Goal: Task Accomplishment & Management: Use online tool/utility

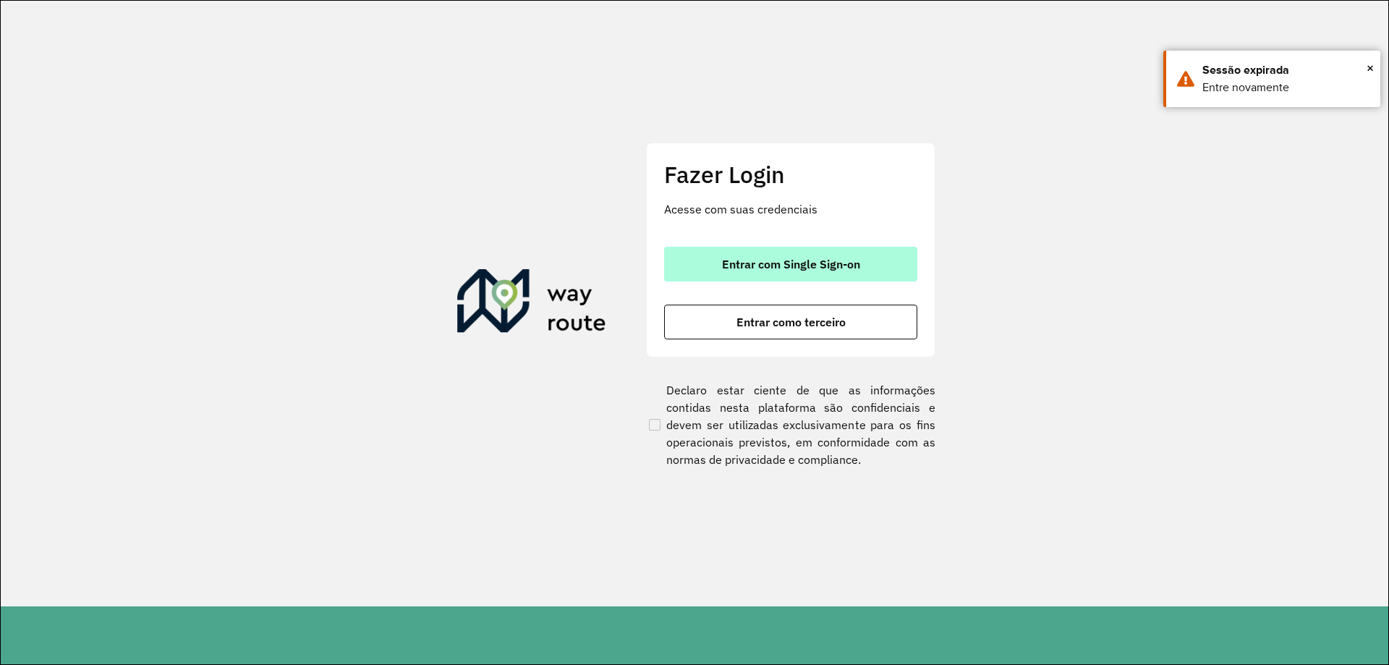
click at [809, 266] on span "Entrar com Single Sign-on" at bounding box center [791, 264] width 138 height 12
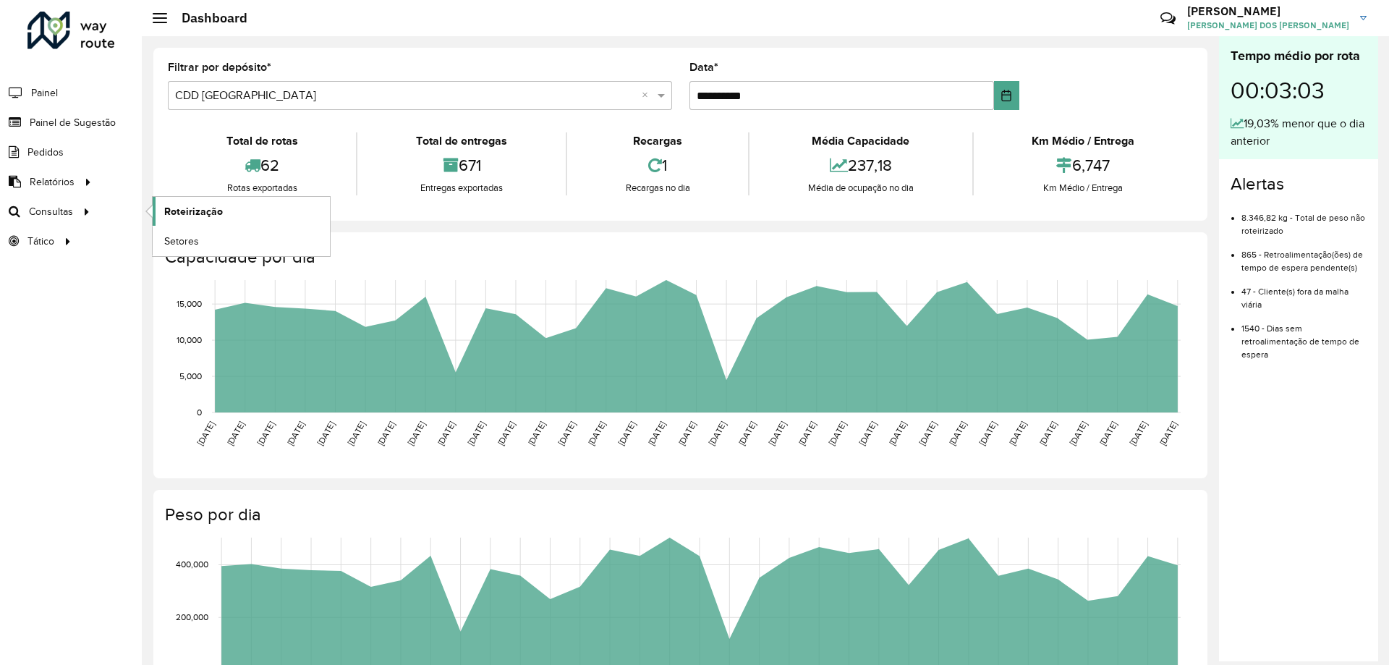
click at [179, 214] on span "Roteirização" at bounding box center [193, 211] width 59 height 15
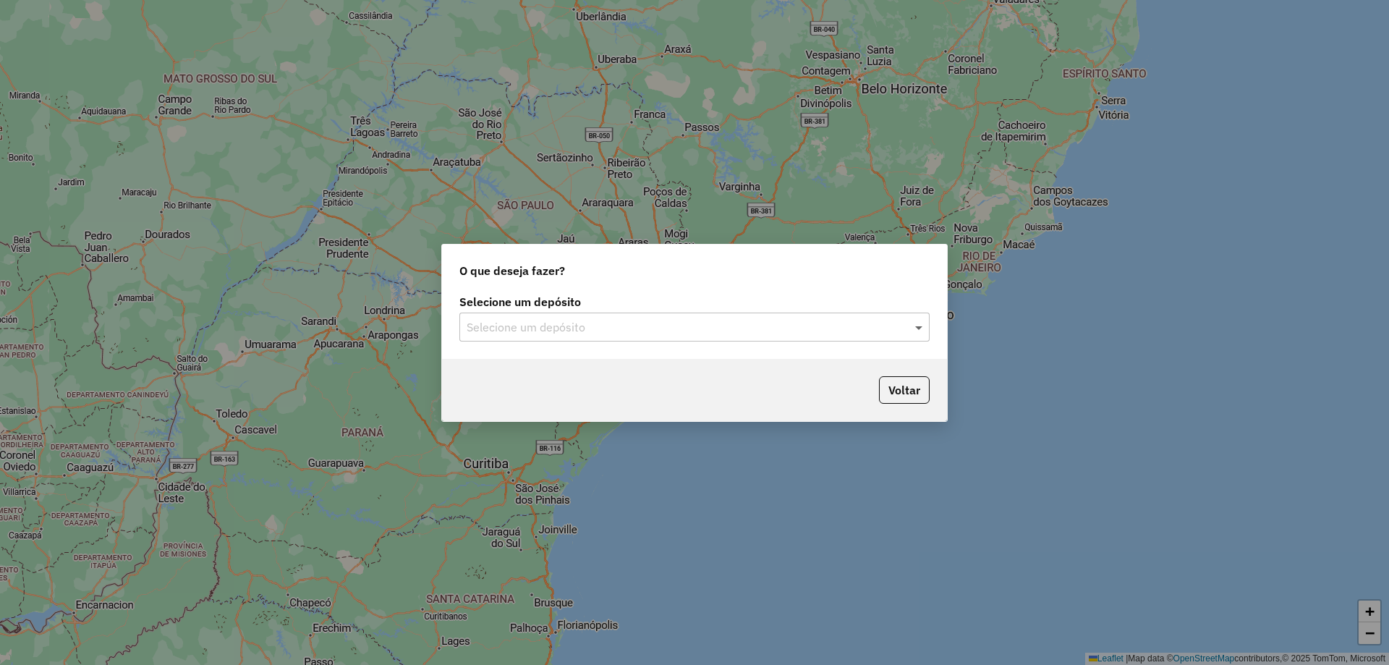
click at [922, 332] on span at bounding box center [921, 326] width 18 height 17
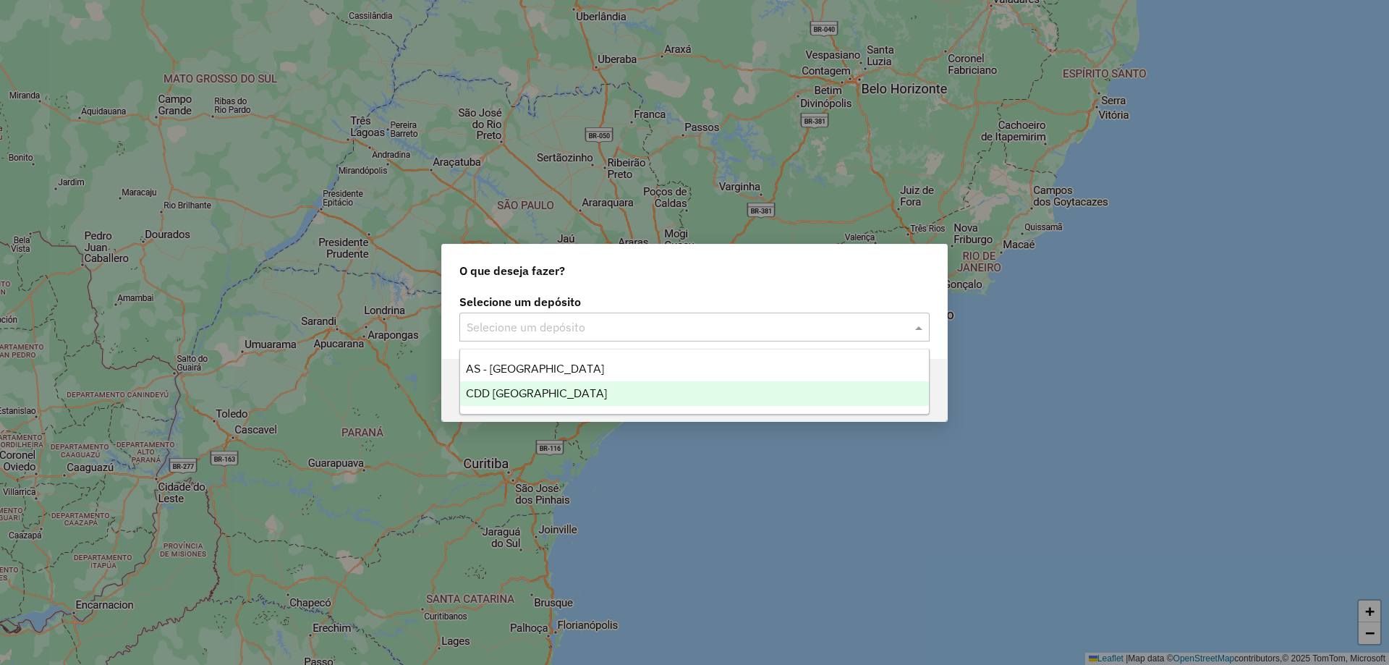
click at [546, 389] on span "CDD [GEOGRAPHIC_DATA]" at bounding box center [536, 393] width 141 height 12
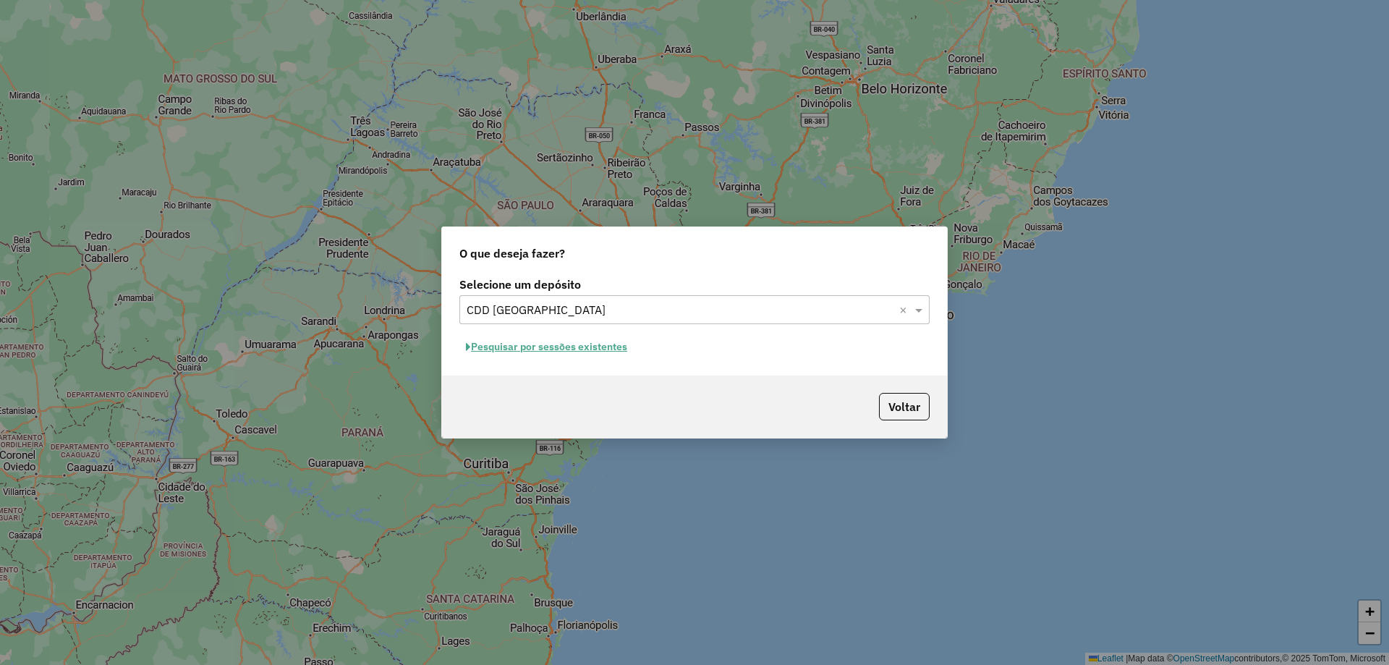
click at [506, 354] on button "Pesquisar por sessões existentes" at bounding box center [546, 347] width 174 height 22
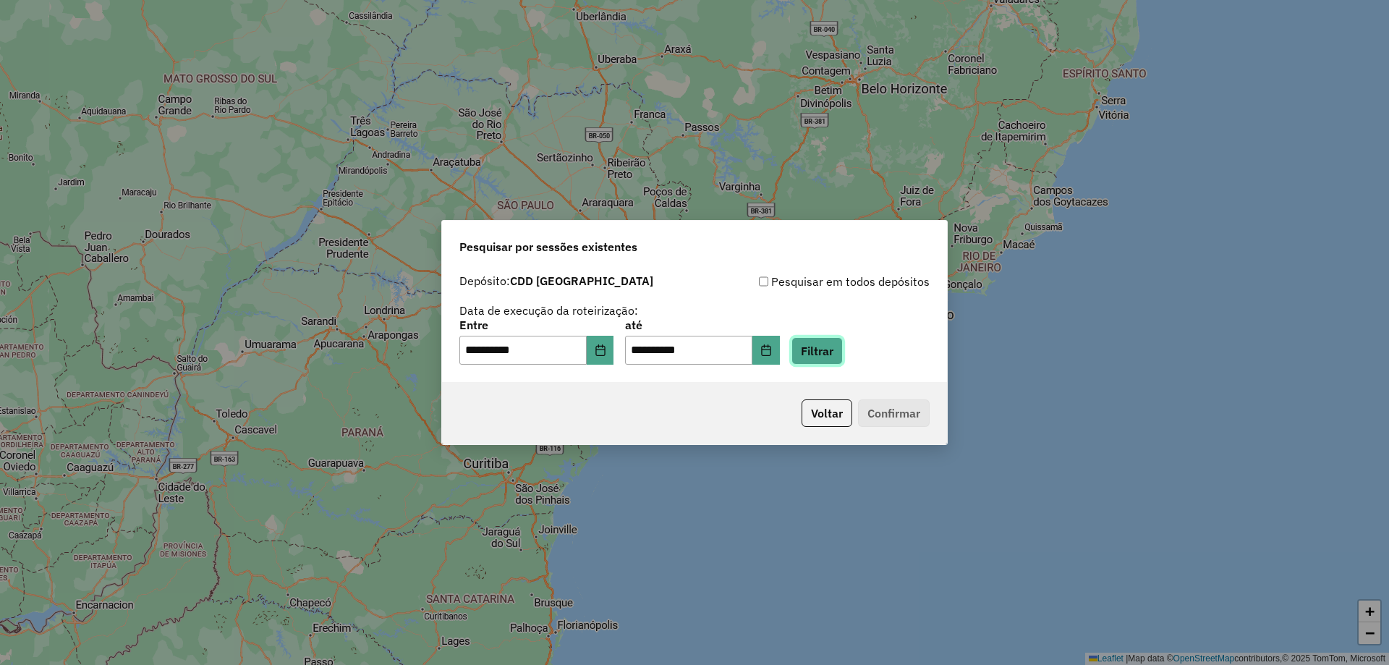
click at [831, 357] on button "Filtrar" at bounding box center [816, 350] width 51 height 27
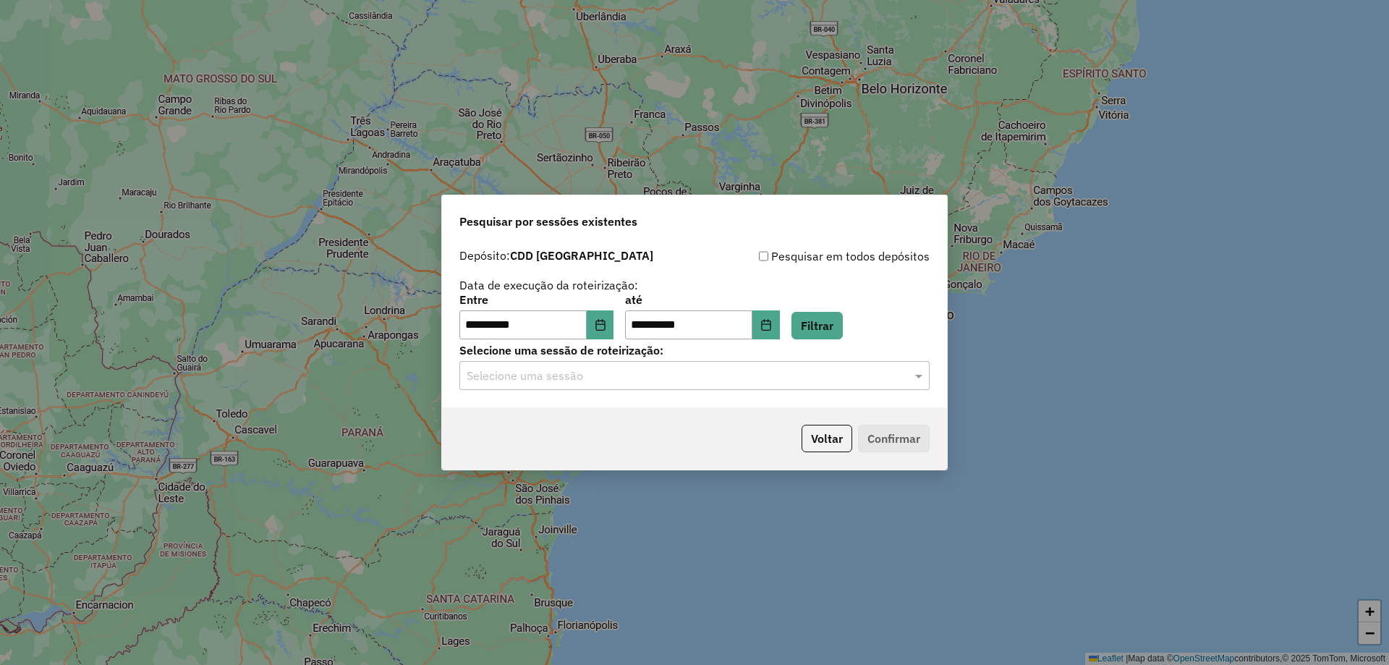
click at [625, 374] on input "text" at bounding box center [680, 376] width 427 height 17
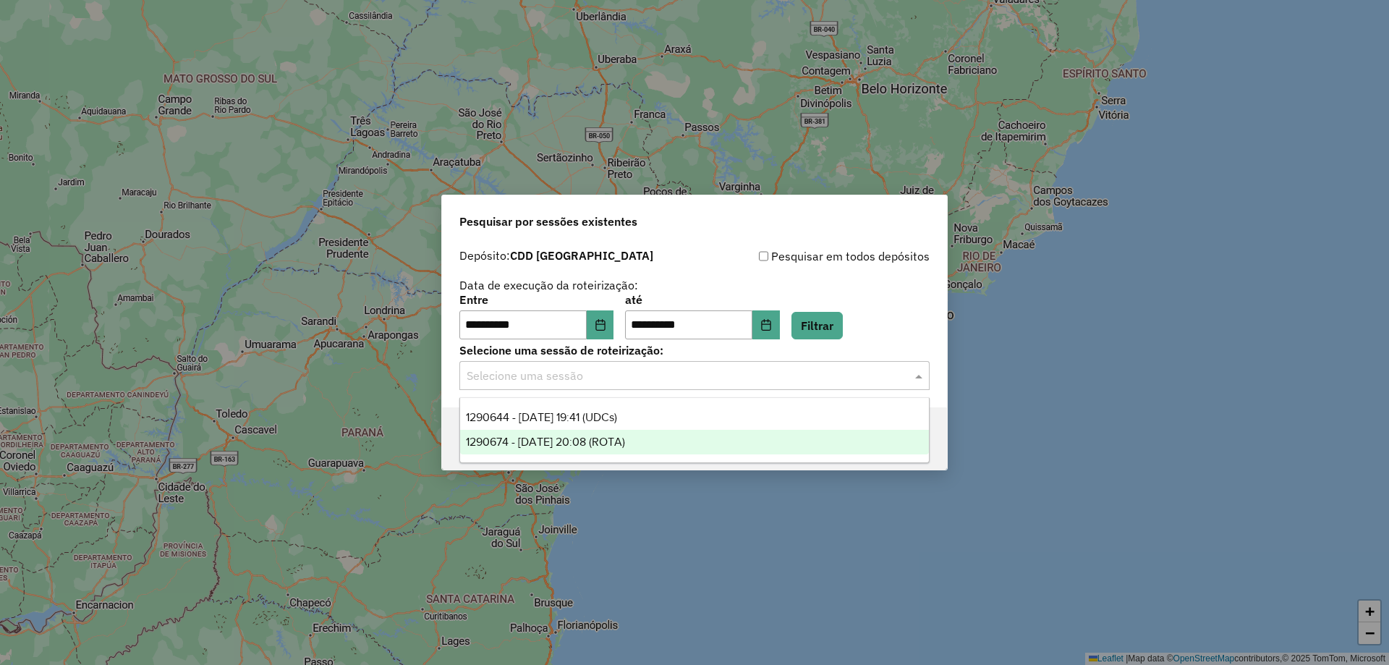
click at [585, 445] on span "1290674 - [DATE] 20:08 (ROTA)" at bounding box center [545, 442] width 159 height 12
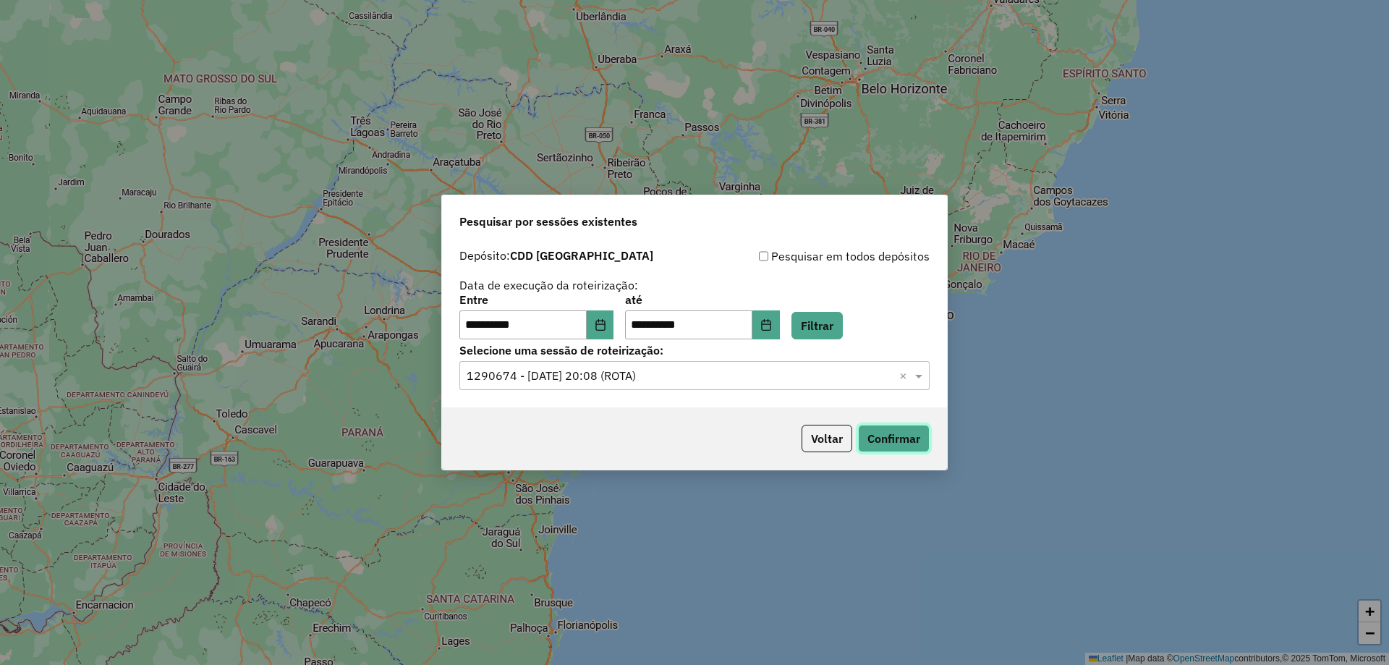
click at [902, 444] on button "Confirmar" at bounding box center [894, 438] width 72 height 27
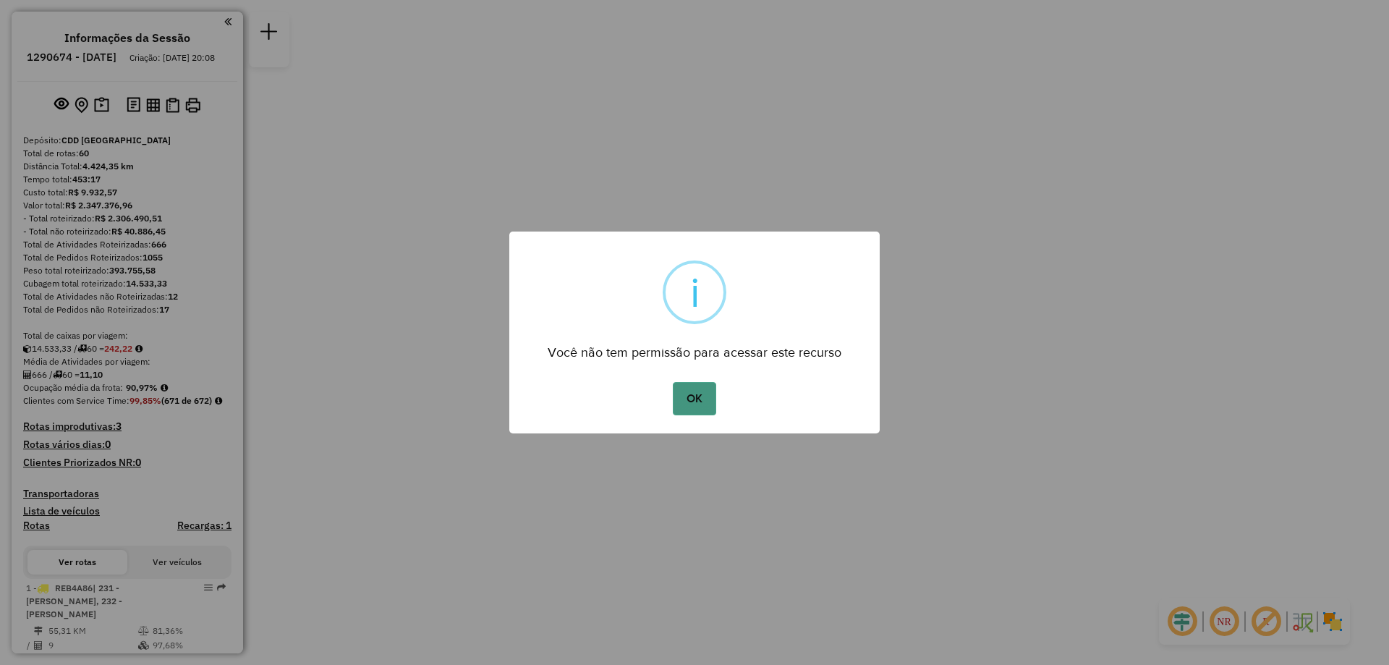
click at [702, 404] on button "OK" at bounding box center [694, 398] width 43 height 33
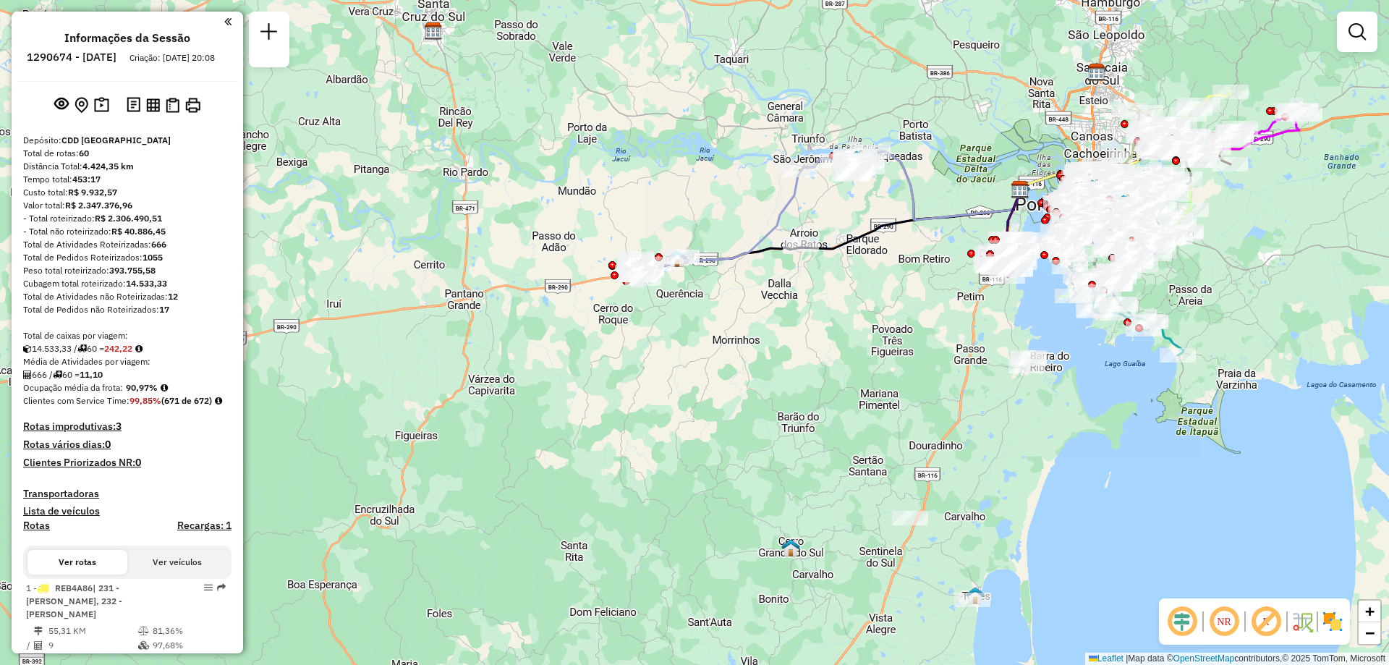
drag, startPoint x: 540, startPoint y: 373, endPoint x: 782, endPoint y: 307, distance: 250.4
click at [782, 307] on div "Janela de atendimento Grade de atendimento Capacidade Transportadoras Veículos …" at bounding box center [694, 332] width 1389 height 665
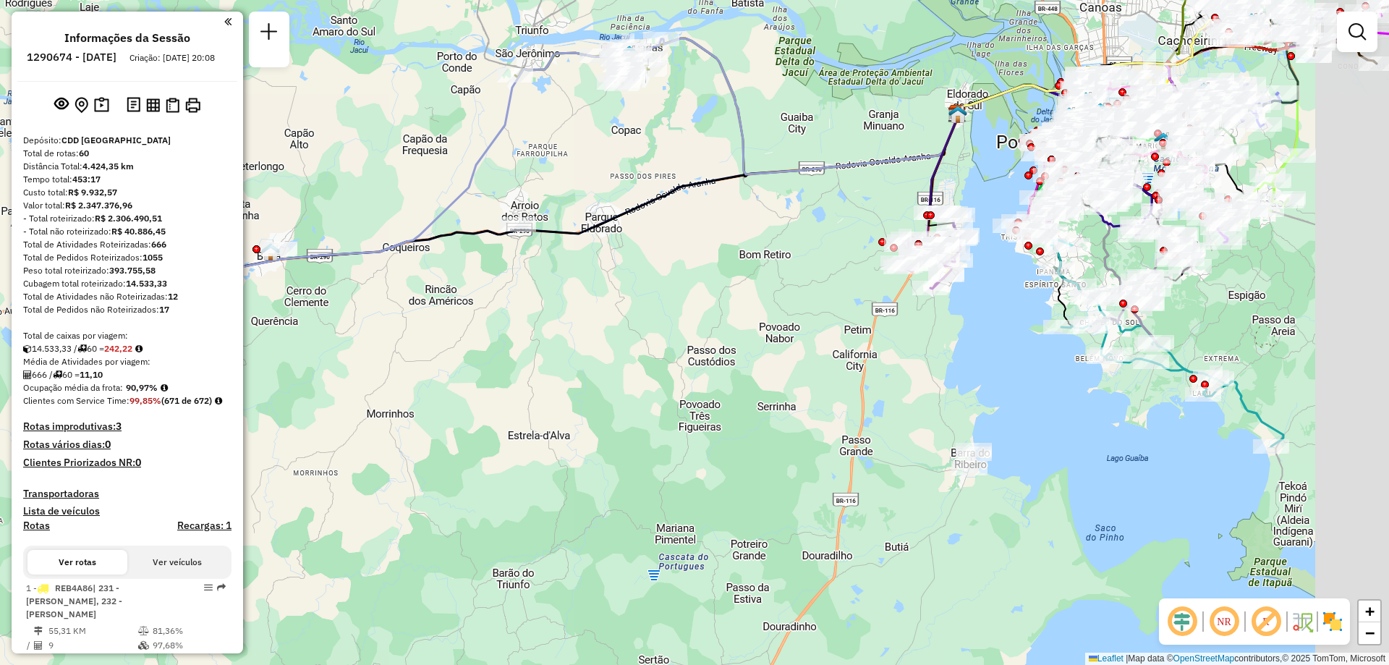
drag, startPoint x: 1127, startPoint y: 288, endPoint x: 1000, endPoint y: 326, distance: 132.8
click at [1000, 326] on div "Janela de atendimento Grade de atendimento Capacidade Transportadoras Veículos …" at bounding box center [694, 332] width 1389 height 665
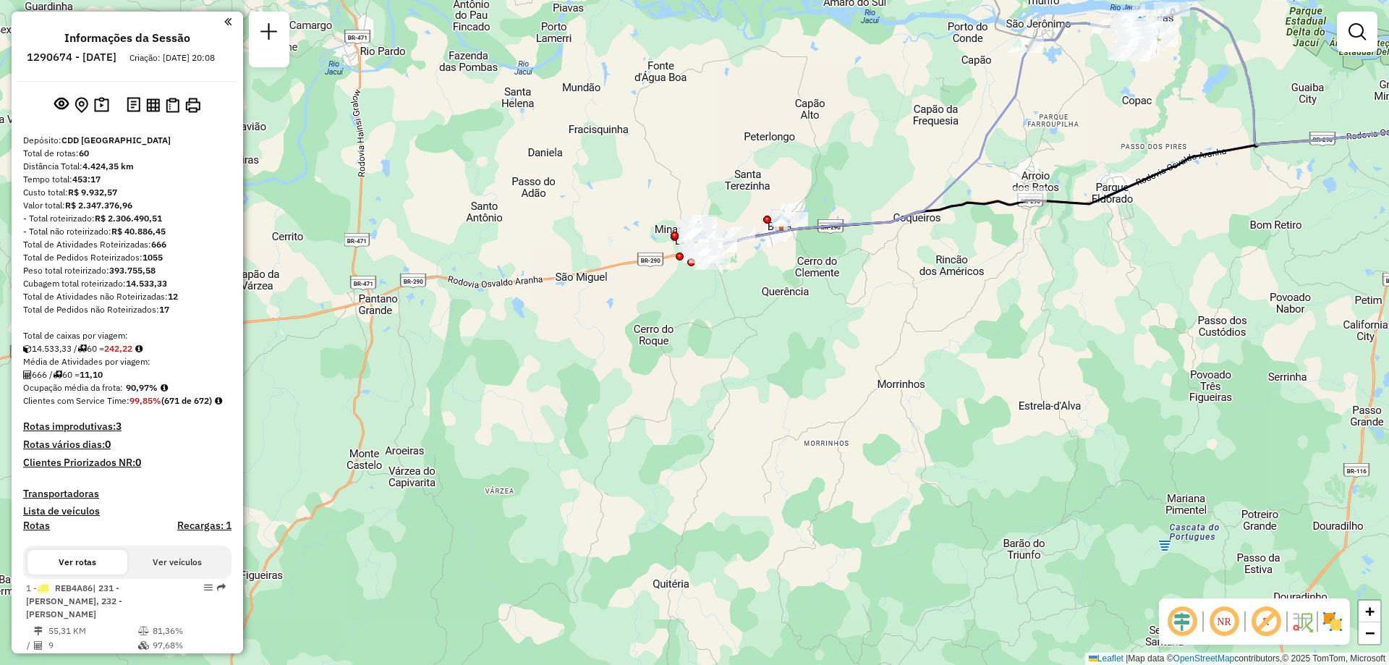
drag, startPoint x: 524, startPoint y: 272, endPoint x: 1035, endPoint y: 242, distance: 511.6
click at [1035, 242] on div "Janela de atendimento Grade de atendimento Capacidade Transportadoras Veículos …" at bounding box center [694, 332] width 1389 height 665
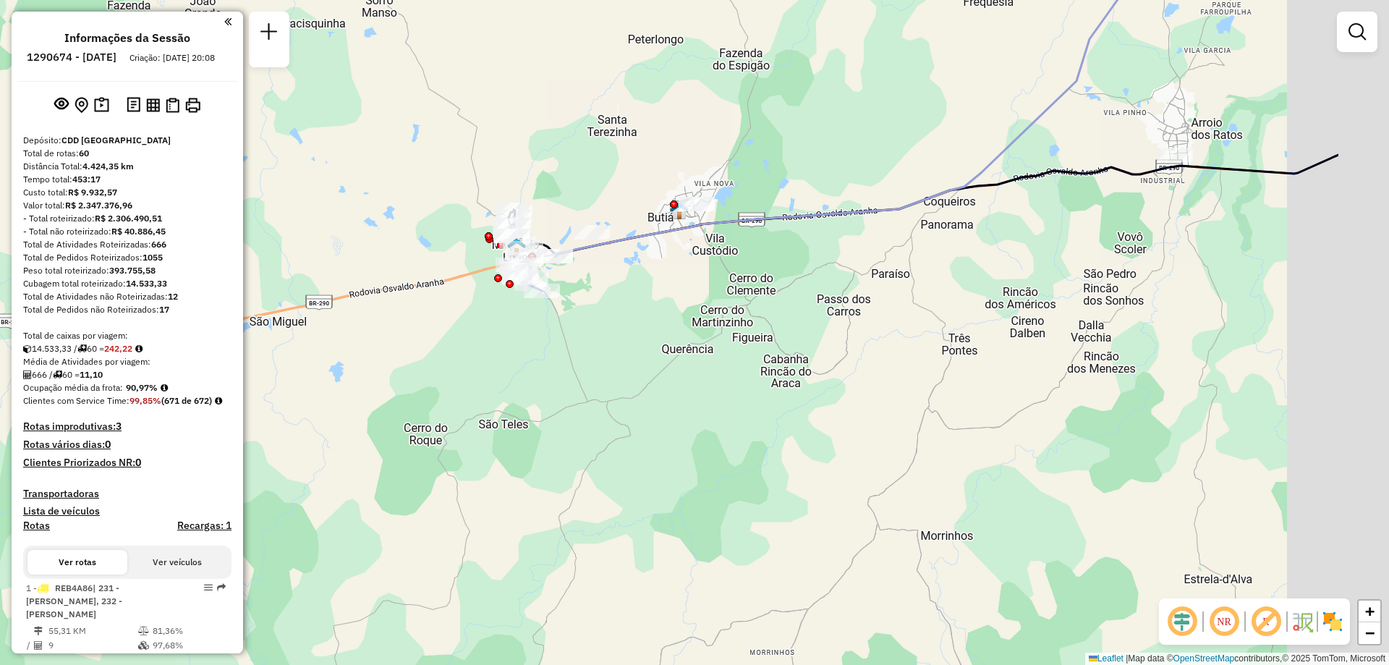
drag, startPoint x: 1268, startPoint y: 352, endPoint x: 1089, endPoint y: 351, distance: 179.4
click at [1089, 351] on div "Janela de atendimento Grade de atendimento Capacidade Transportadoras Veículos …" at bounding box center [694, 332] width 1389 height 665
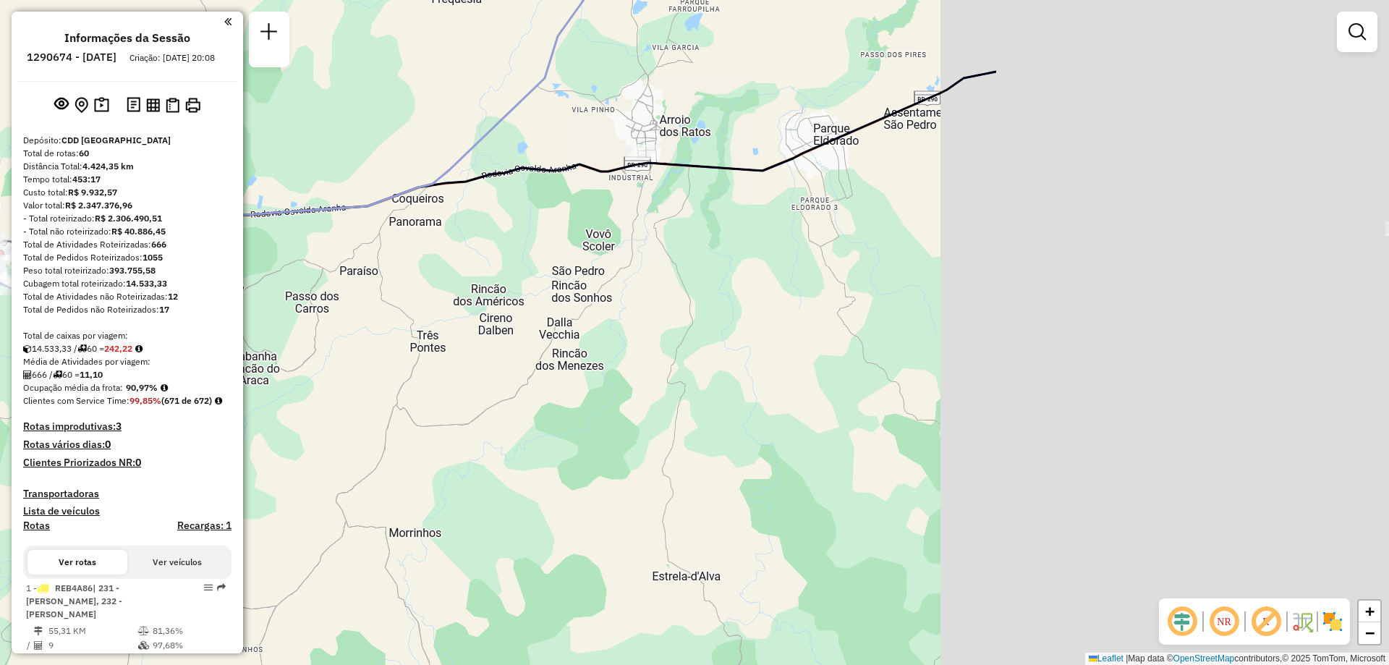
drag, startPoint x: 1214, startPoint y: 347, endPoint x: 689, endPoint y: 339, distance: 525.3
click at [692, 341] on div "Janela de atendimento Grade de atendimento Capacidade Transportadoras Veículos …" at bounding box center [694, 332] width 1389 height 665
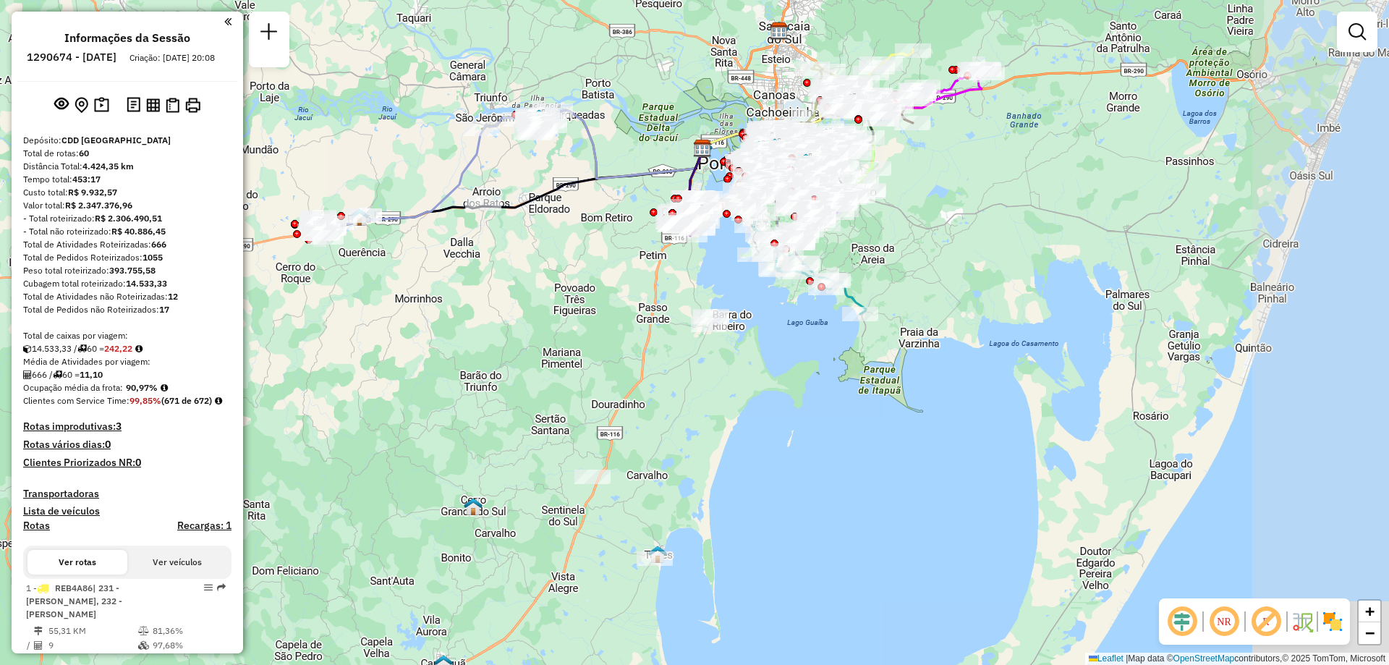
drag, startPoint x: 823, startPoint y: 355, endPoint x: 577, endPoint y: 280, distance: 257.9
click at [577, 280] on div "Janela de atendimento Grade de atendimento Capacidade Transportadoras Veículos …" at bounding box center [694, 332] width 1389 height 665
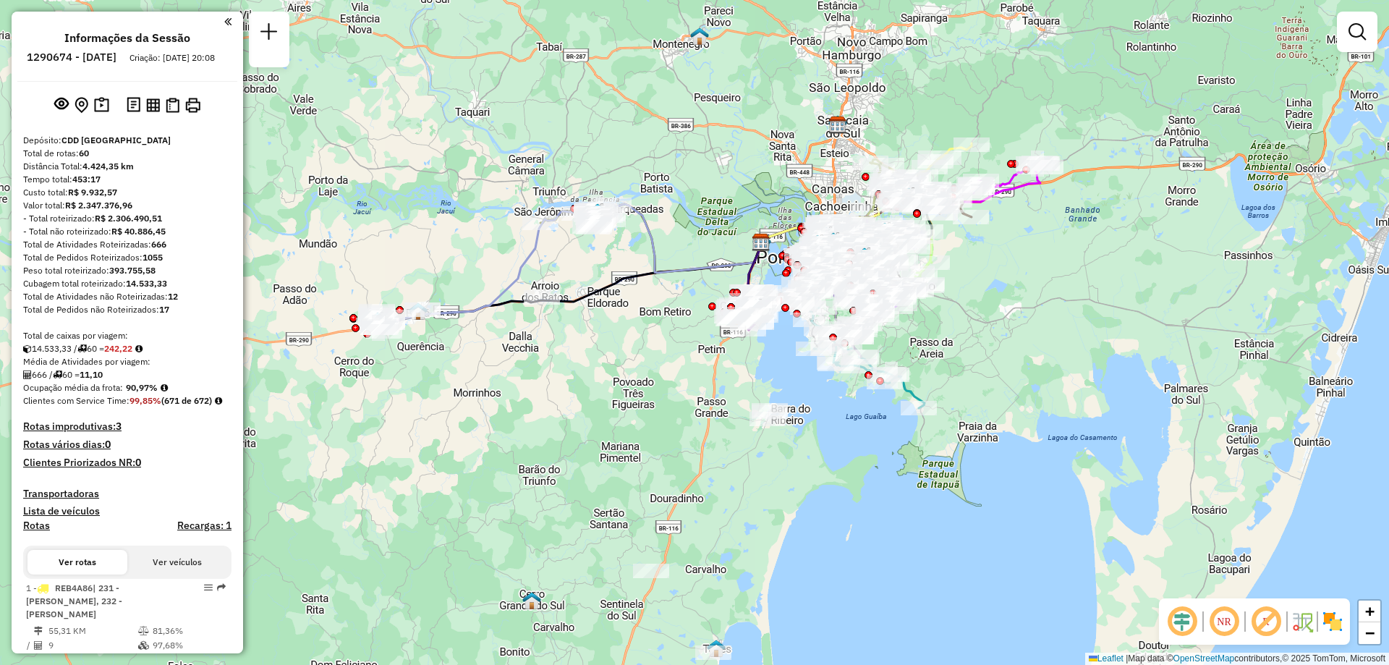
drag, startPoint x: 1139, startPoint y: 240, endPoint x: 1244, endPoint y: 318, distance: 131.0
click at [1234, 322] on div "Janela de atendimento Grade de atendimento Capacidade Transportadoras Veículos …" at bounding box center [694, 332] width 1389 height 665
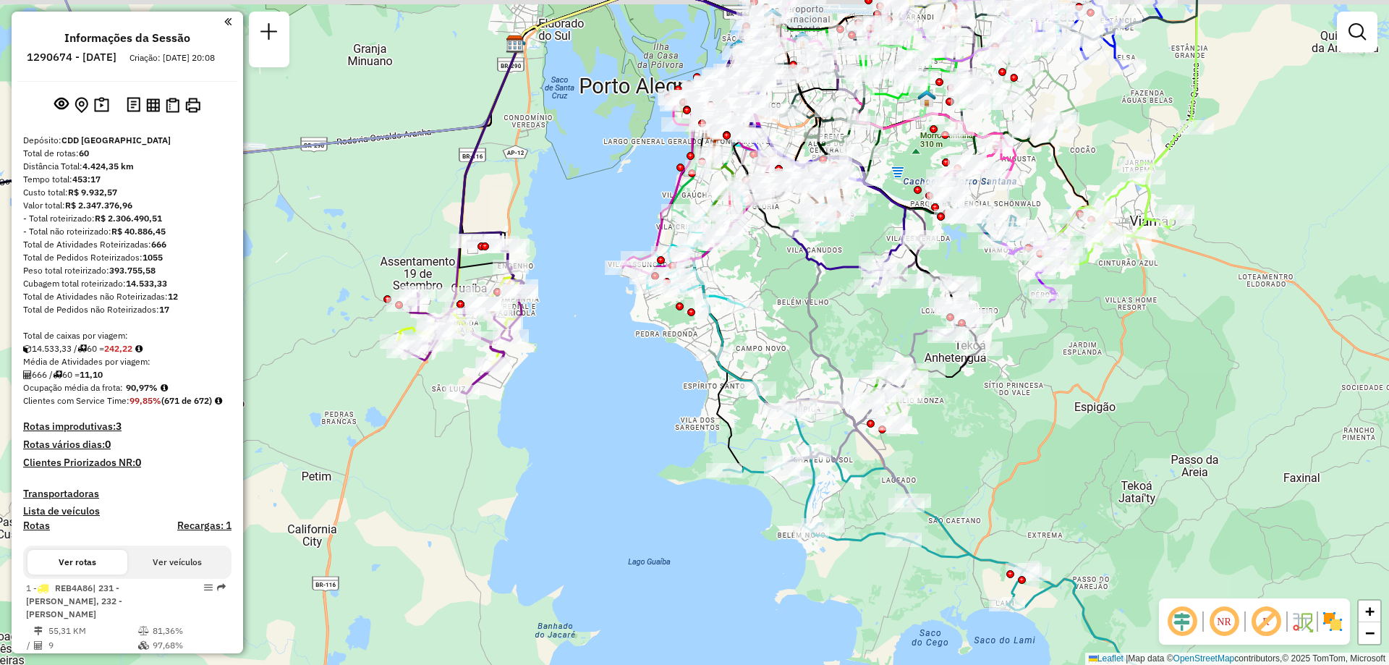
drag, startPoint x: 1252, startPoint y: 354, endPoint x: 1132, endPoint y: 446, distance: 151.8
click at [1162, 495] on div "Janela de atendimento Grade de atendimento Capacidade Transportadoras Veículos …" at bounding box center [694, 332] width 1389 height 665
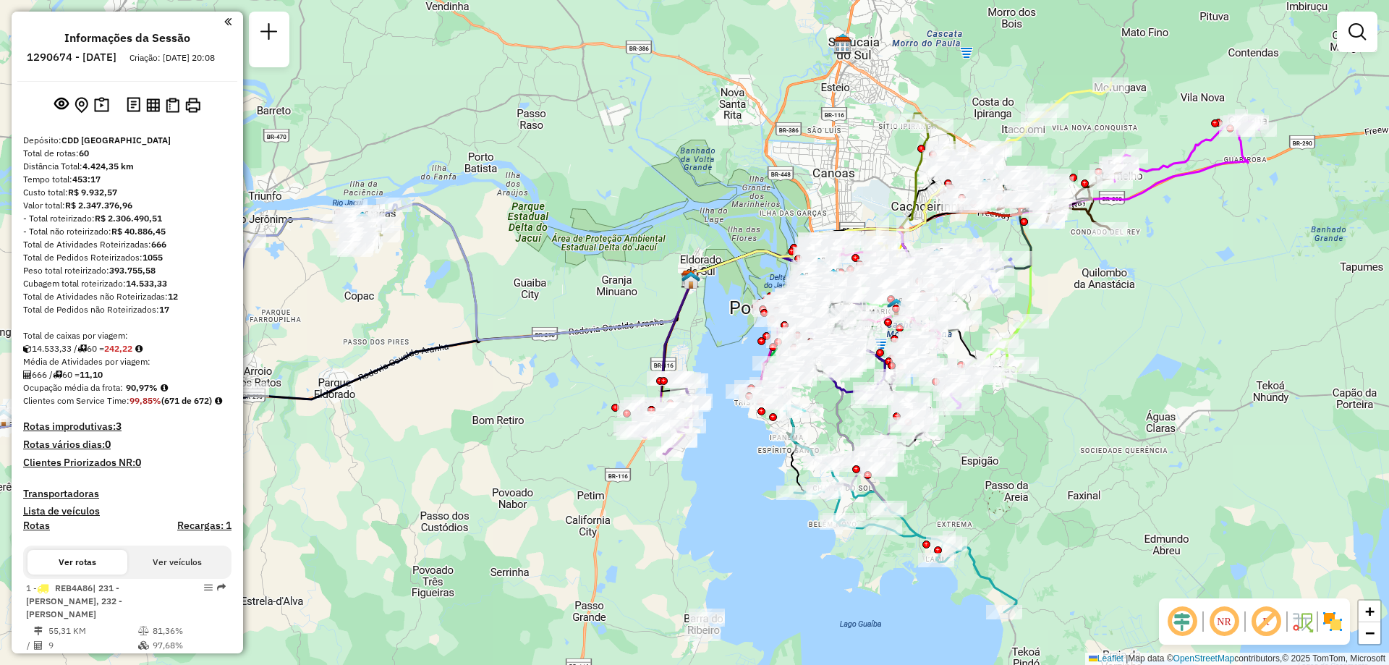
drag, startPoint x: 1321, startPoint y: 300, endPoint x: 1241, endPoint y: 342, distance: 90.0
click at [1241, 342] on div "Janela de atendimento Grade de atendimento Capacidade Transportadoras Veículos …" at bounding box center [694, 332] width 1389 height 665
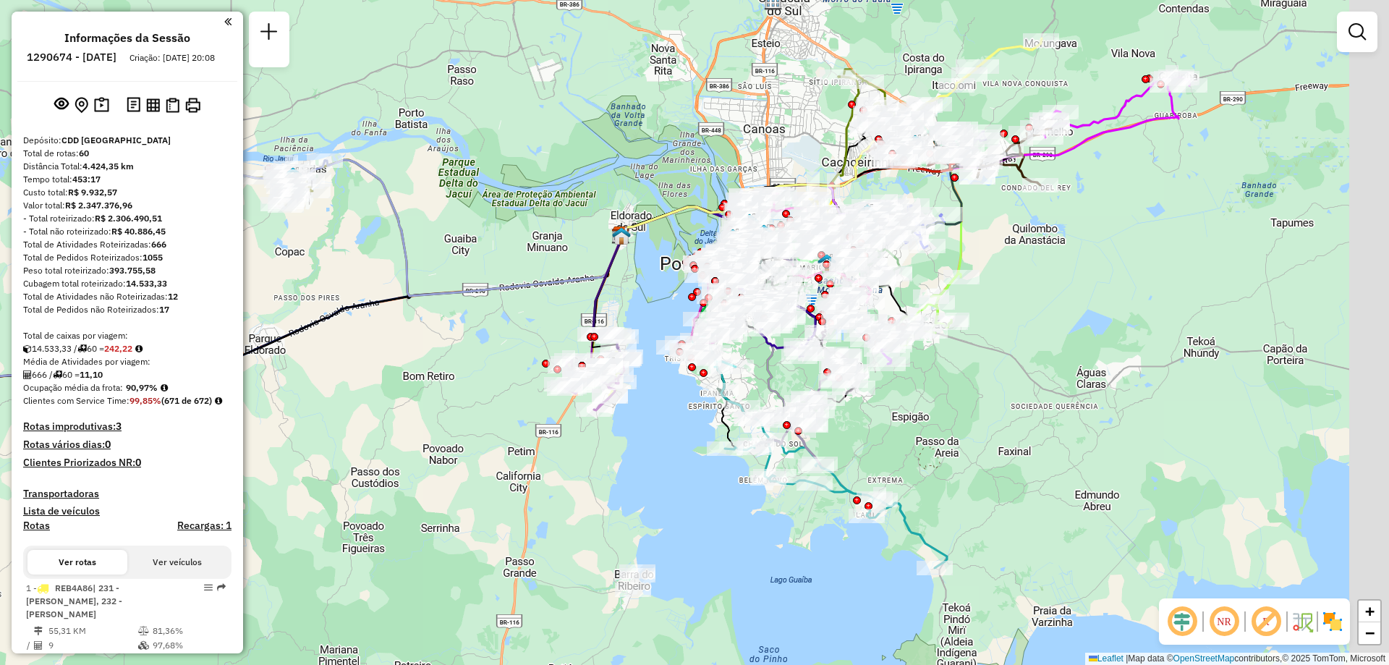
drag, startPoint x: 1190, startPoint y: 315, endPoint x: 1113, endPoint y: 273, distance: 87.4
click at [1118, 271] on div "Janela de atendimento Grade de atendimento Capacidade Transportadoras Veículos …" at bounding box center [694, 332] width 1389 height 665
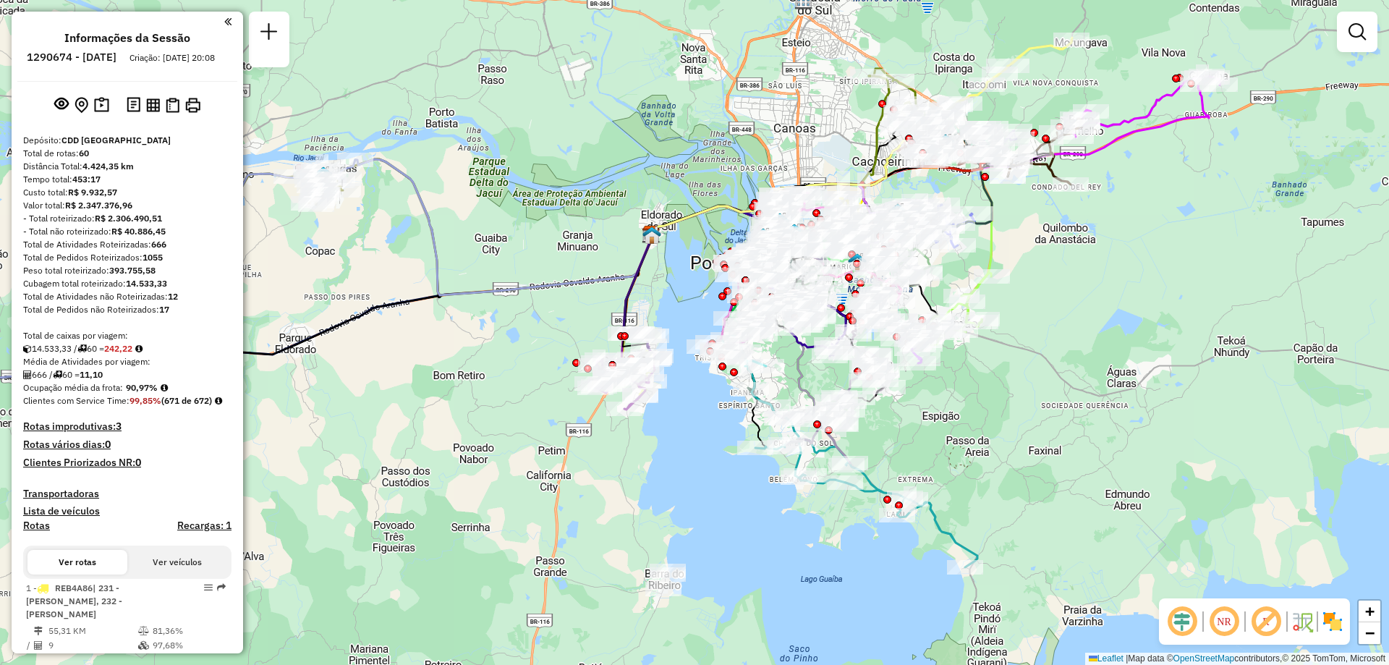
drag, startPoint x: 1075, startPoint y: 474, endPoint x: 1108, endPoint y: 472, distance: 32.6
click at [1108, 472] on div "Janela de atendimento Grade de atendimento Capacidade Transportadoras Veículos …" at bounding box center [694, 332] width 1389 height 665
